Goal: Task Accomplishment & Management: Use online tool/utility

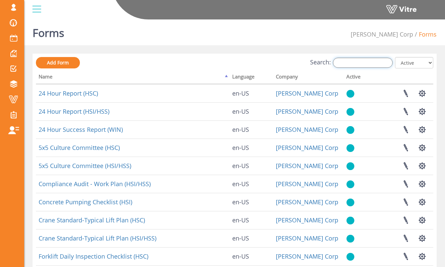
click at [368, 65] on input "Search:" at bounding box center [363, 63] width 60 height 10
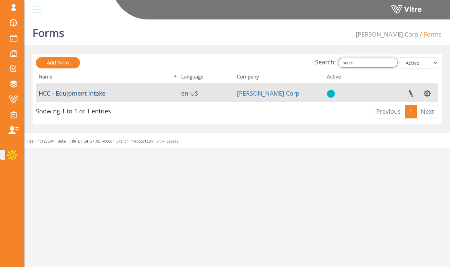
type input "intake"
click at [97, 96] on link "HCC - Equipment Intake" at bounding box center [72, 93] width 67 height 8
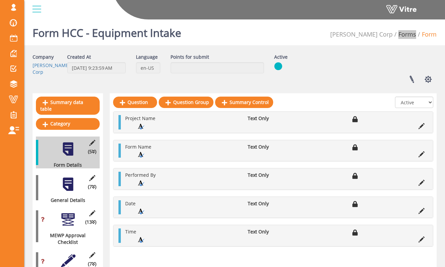
drag, startPoint x: 410, startPoint y: 33, endPoint x: 250, endPoint y: 2, distance: 163.0
click at [0, 17] on div "sam@vitre.io Profile Notification Change Company English English Español França…" at bounding box center [222, 182] width 445 height 330
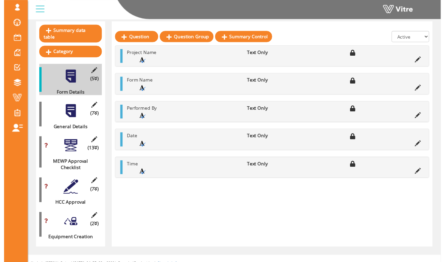
scroll to position [73, 0]
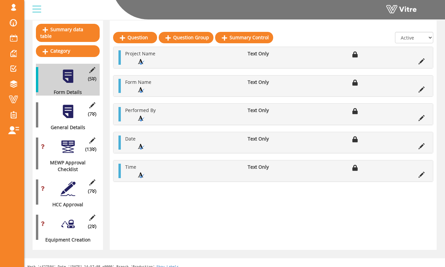
click at [70, 219] on div at bounding box center [67, 223] width 15 height 15
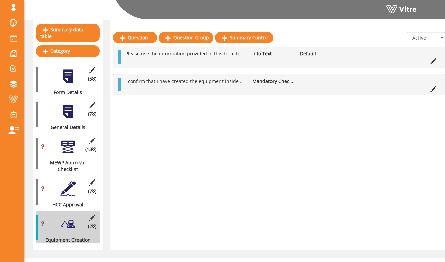
click at [108, 133] on div "Summary data table Category (5 ) Form Details (7 ) General Details (0 ) Equipme…" at bounding box center [235, 135] width 404 height 230
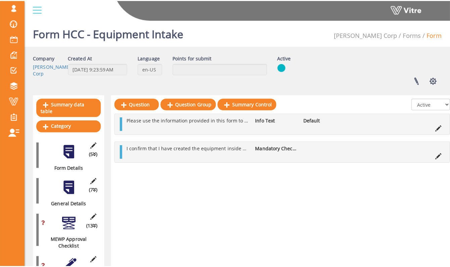
scroll to position [78, 0]
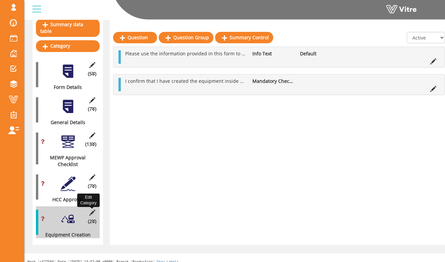
click at [93, 210] on icon at bounding box center [92, 213] width 8 height 6
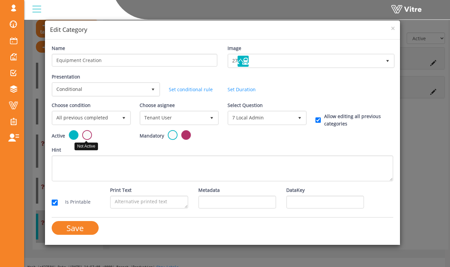
click at [88, 137] on label at bounding box center [87, 135] width 10 height 10
click at [0, 0] on input "radio" at bounding box center [0, 0] width 0 height 0
click at [87, 226] on input "Save" at bounding box center [75, 228] width 47 height 14
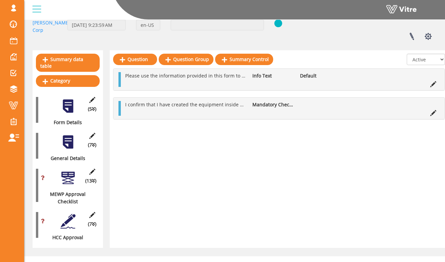
scroll to position [48, 0]
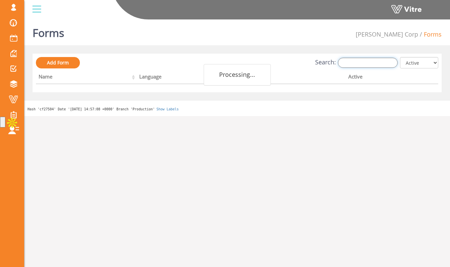
click at [378, 65] on input "Search:" at bounding box center [368, 63] width 60 height 10
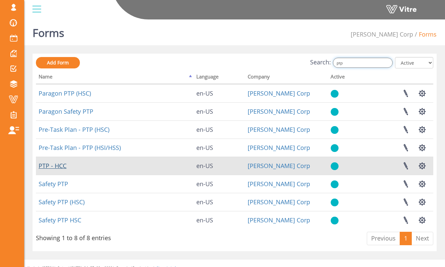
type input "ptp"
click at [61, 167] on link "PTP - HCC" at bounding box center [53, 166] width 28 height 8
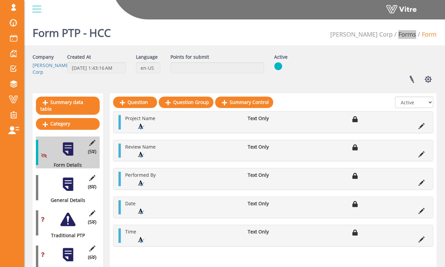
drag, startPoint x: 405, startPoint y: 37, endPoint x: 268, endPoint y: 1, distance: 141.4
click at [68, 172] on div "(8 ) General Details" at bounding box center [68, 188] width 64 height 32
click at [68, 177] on div at bounding box center [67, 184] width 15 height 15
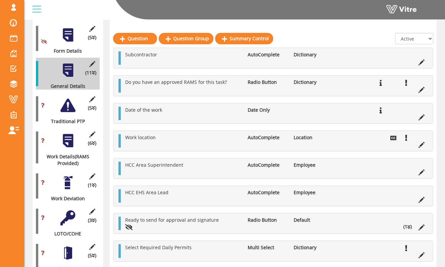
scroll to position [115, 0]
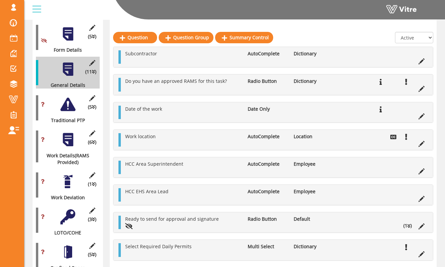
click at [66, 140] on div at bounding box center [67, 139] width 15 height 15
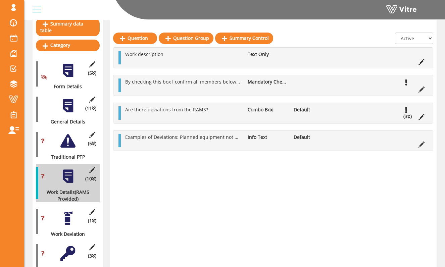
scroll to position [75, 0]
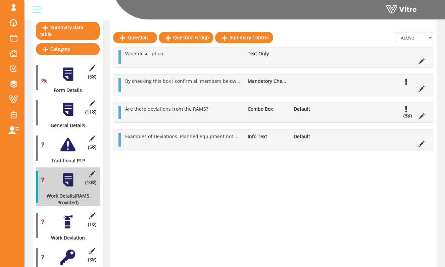
click at [69, 105] on div at bounding box center [67, 109] width 15 height 15
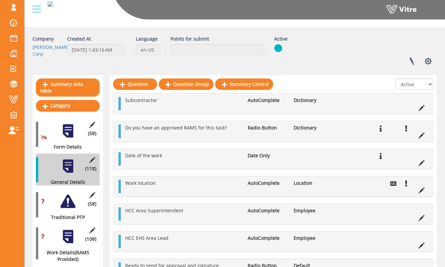
scroll to position [0, 0]
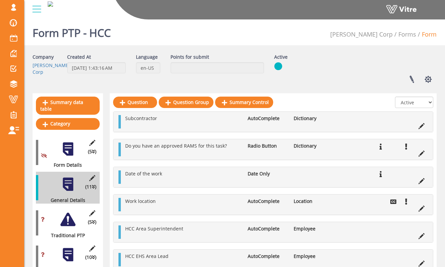
click at [237, 164] on div "Subcontractor AutoComplete Dictionary Do you have an approved RAMS for this tas…" at bounding box center [273, 218] width 320 height 214
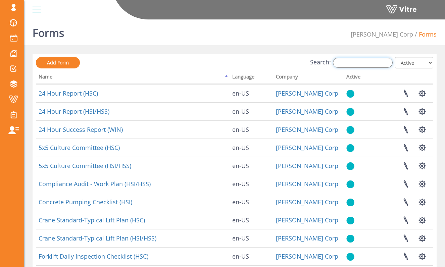
click at [347, 59] on input "Search:" at bounding box center [363, 63] width 60 height 10
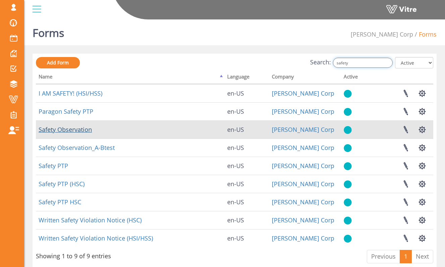
type input "safety"
click at [82, 132] on link "Safety Observation" at bounding box center [65, 130] width 53 height 8
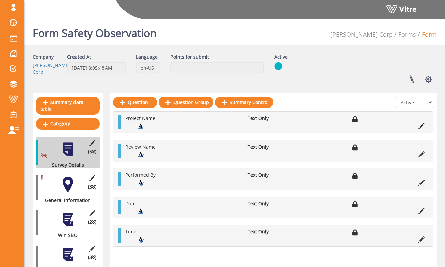
click at [73, 181] on div at bounding box center [67, 184] width 15 height 15
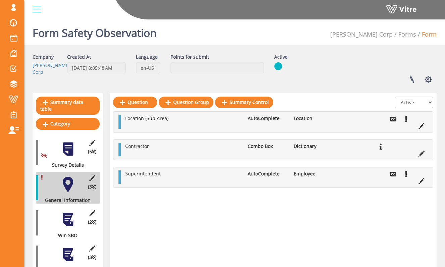
scroll to position [31, 0]
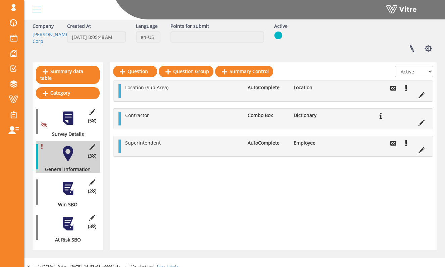
click at [69, 181] on div at bounding box center [67, 188] width 15 height 15
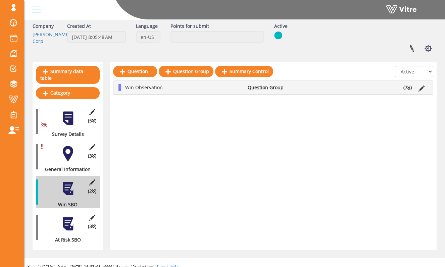
click at [68, 147] on div at bounding box center [67, 153] width 15 height 15
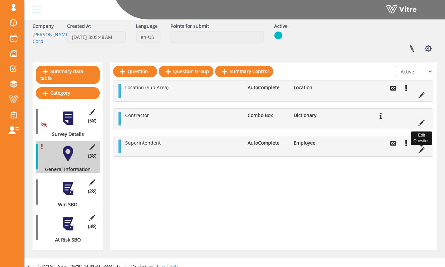
click at [424, 152] on icon at bounding box center [421, 150] width 6 height 6
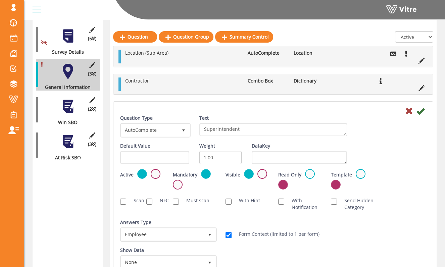
scroll to position [114, 0]
